Goal: Navigation & Orientation: Find specific page/section

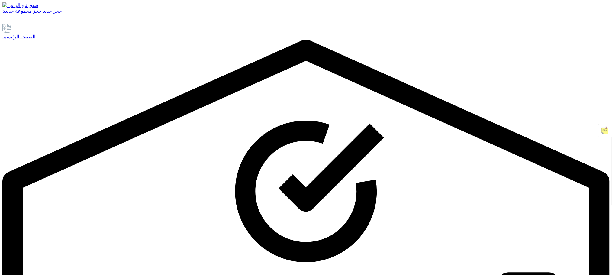
click at [35, 39] on font "الصفحة الرئيسية" at bounding box center [18, 36] width 33 height 5
